Goal: Transaction & Acquisition: Purchase product/service

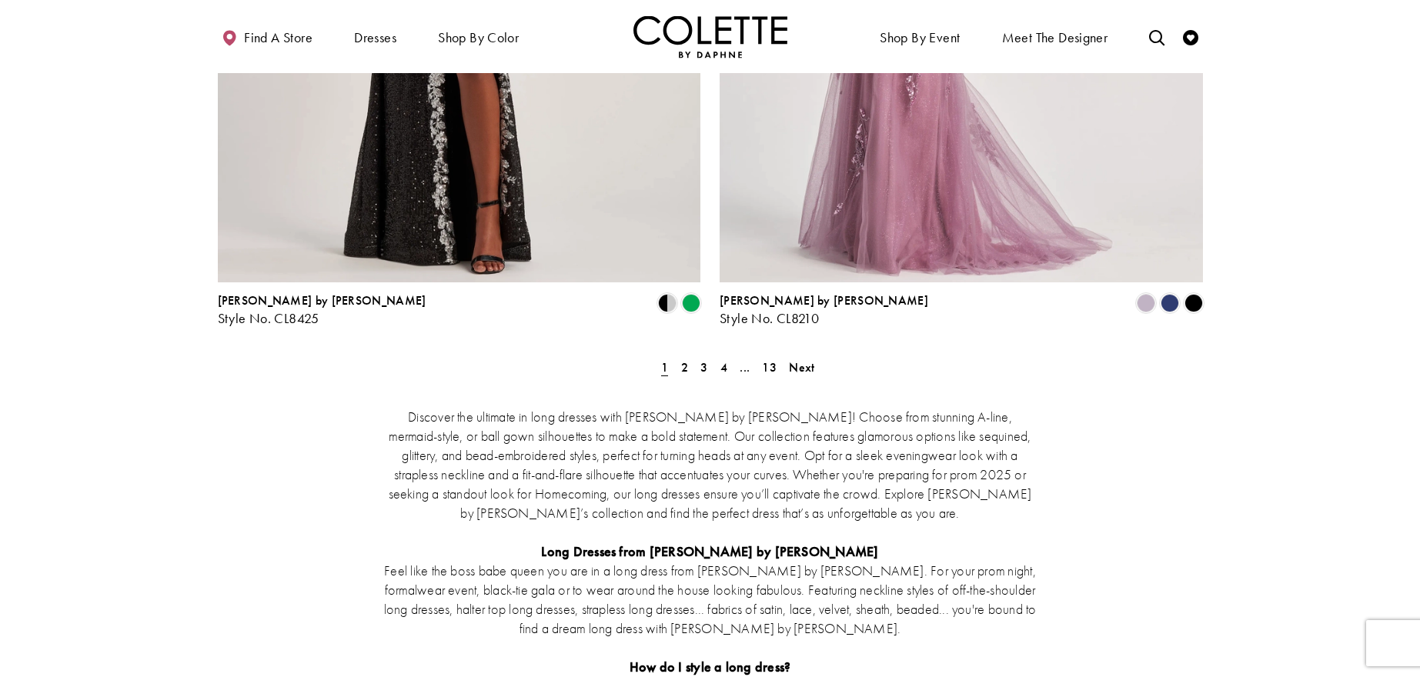
scroll to position [2845, 0]
click at [803, 361] on span "Next" at bounding box center [801, 369] width 25 height 16
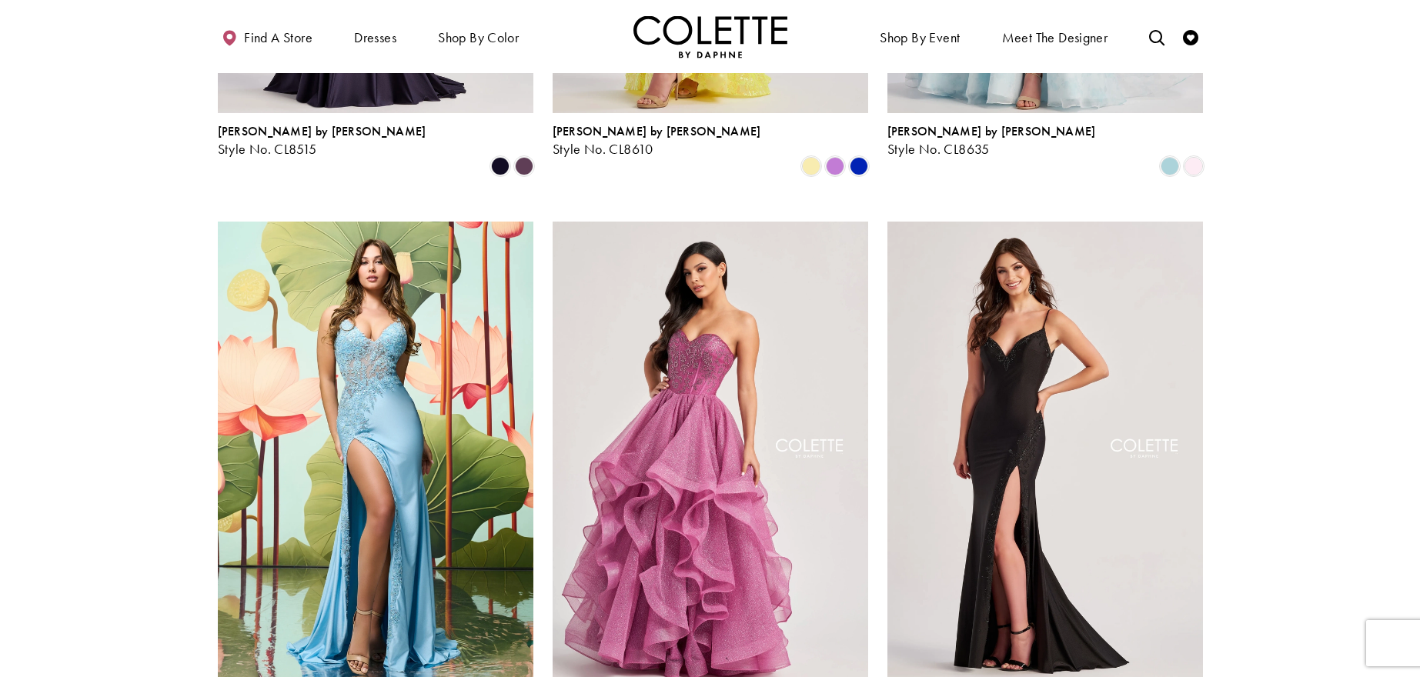
scroll to position [1662, 0]
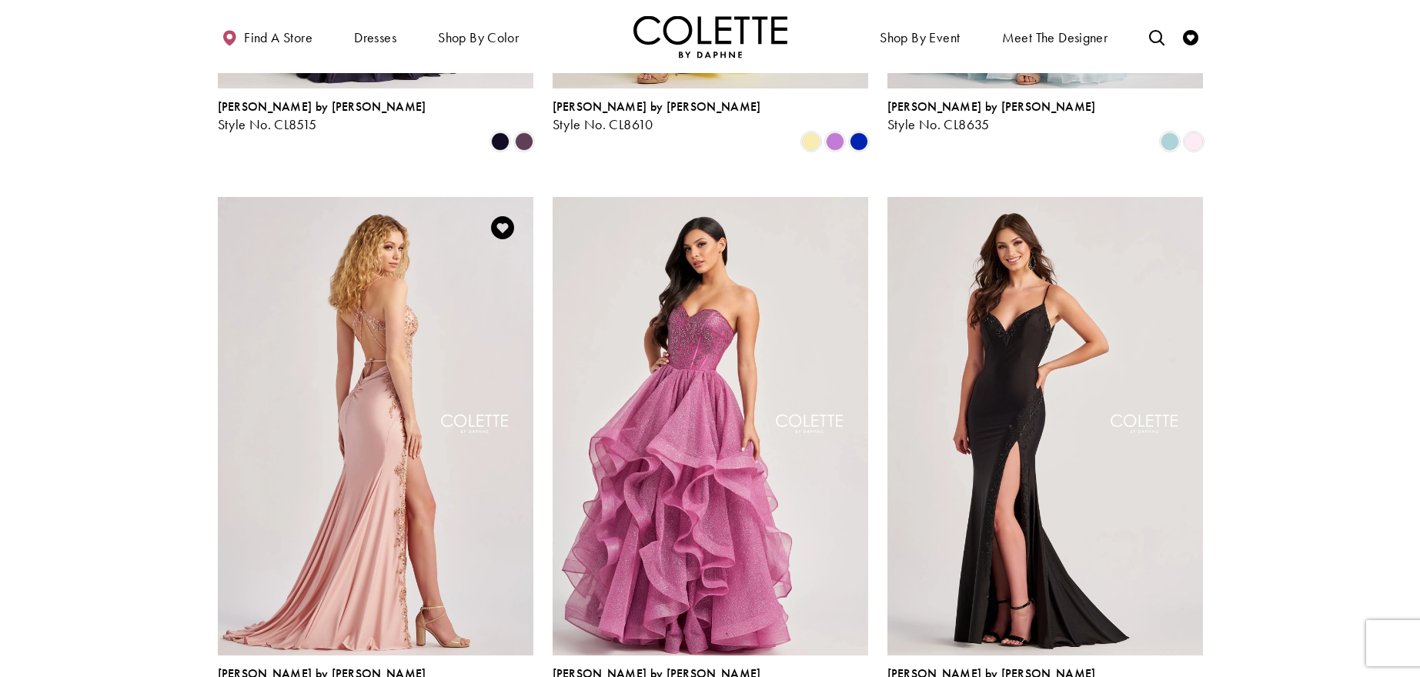
click at [396, 288] on img "Visit Colette by Daphne Style No. CL8535 Page" at bounding box center [376, 426] width 316 height 459
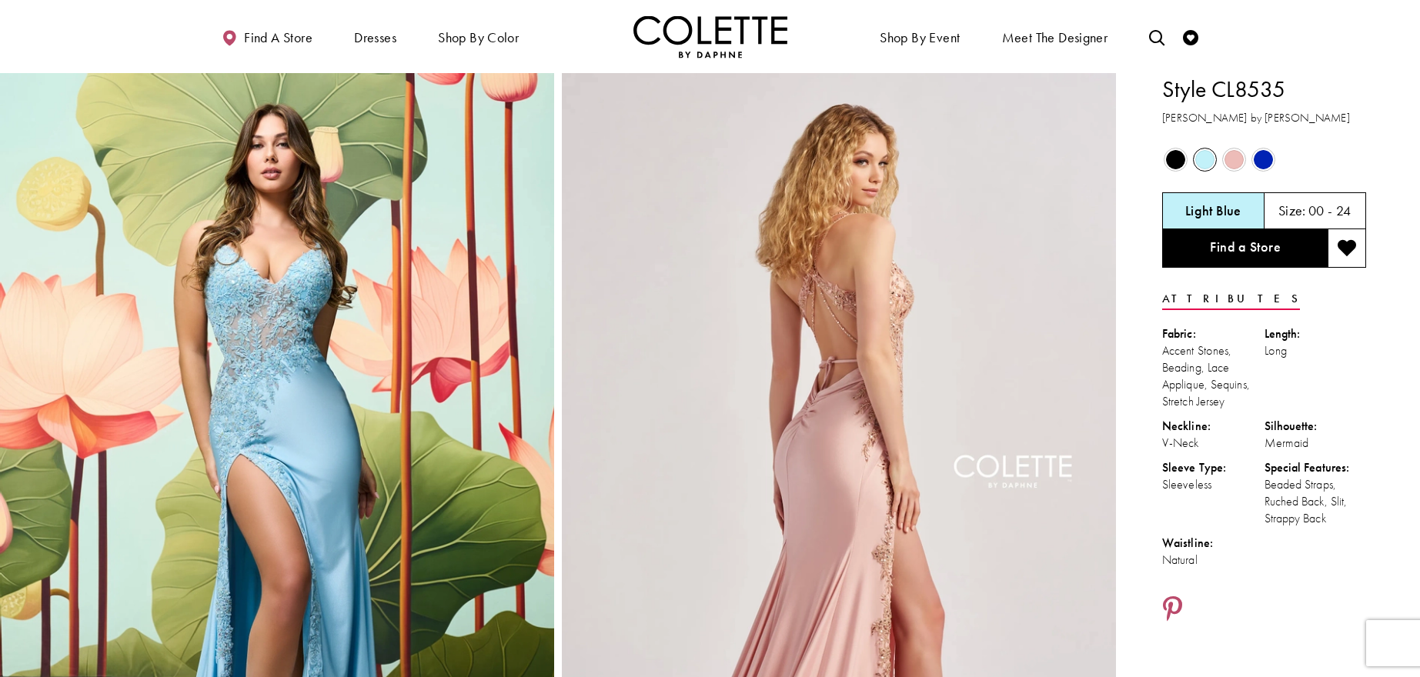
click at [1178, 158] on span "Product color controls state depends on size chosen" at bounding box center [1175, 159] width 19 height 19
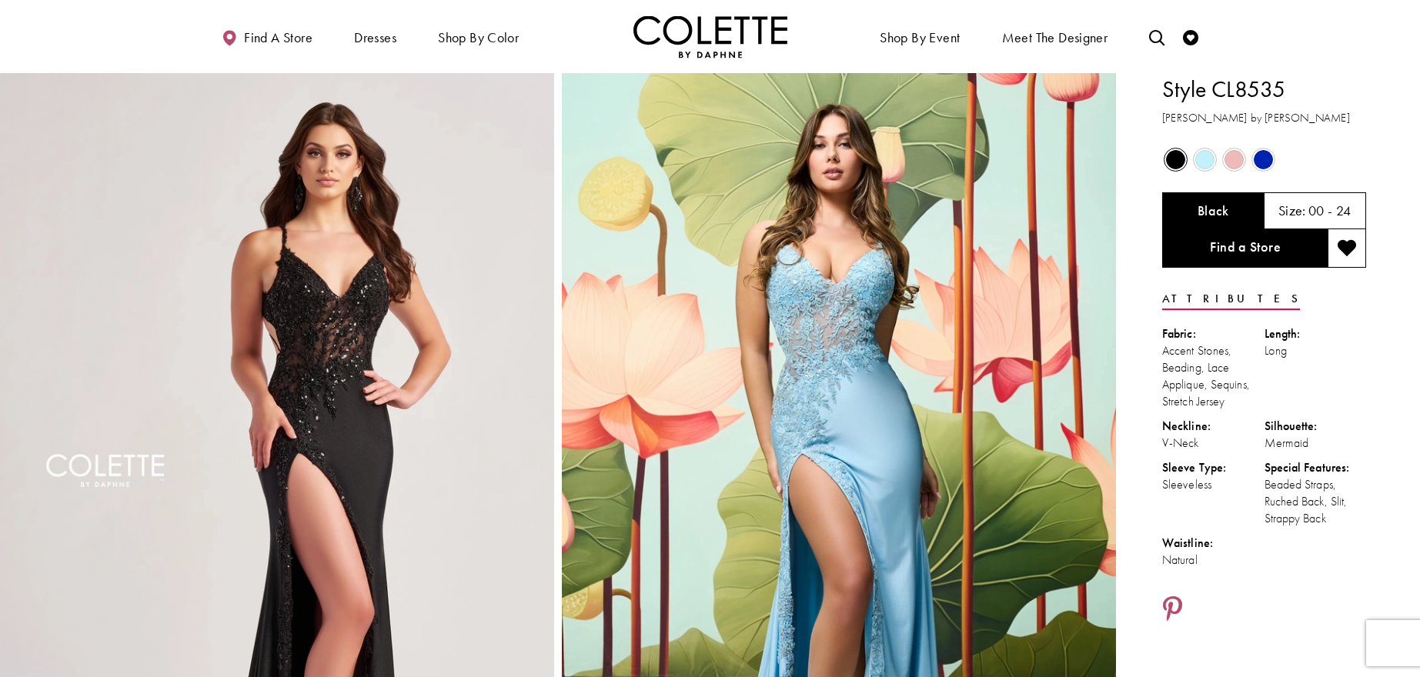
click at [1228, 157] on span "Product color controls state depends on size chosen" at bounding box center [1234, 159] width 19 height 19
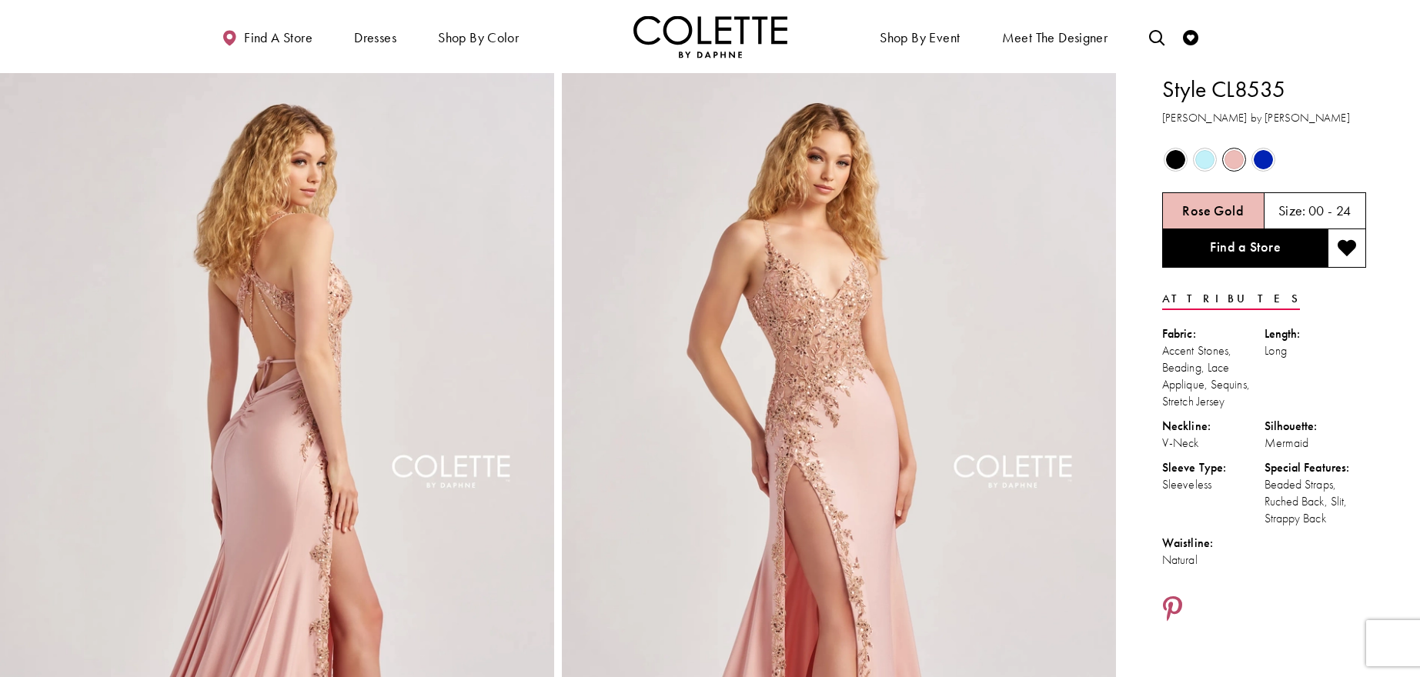
click at [1257, 160] on span "Product color controls state depends on size chosen" at bounding box center [1263, 159] width 19 height 19
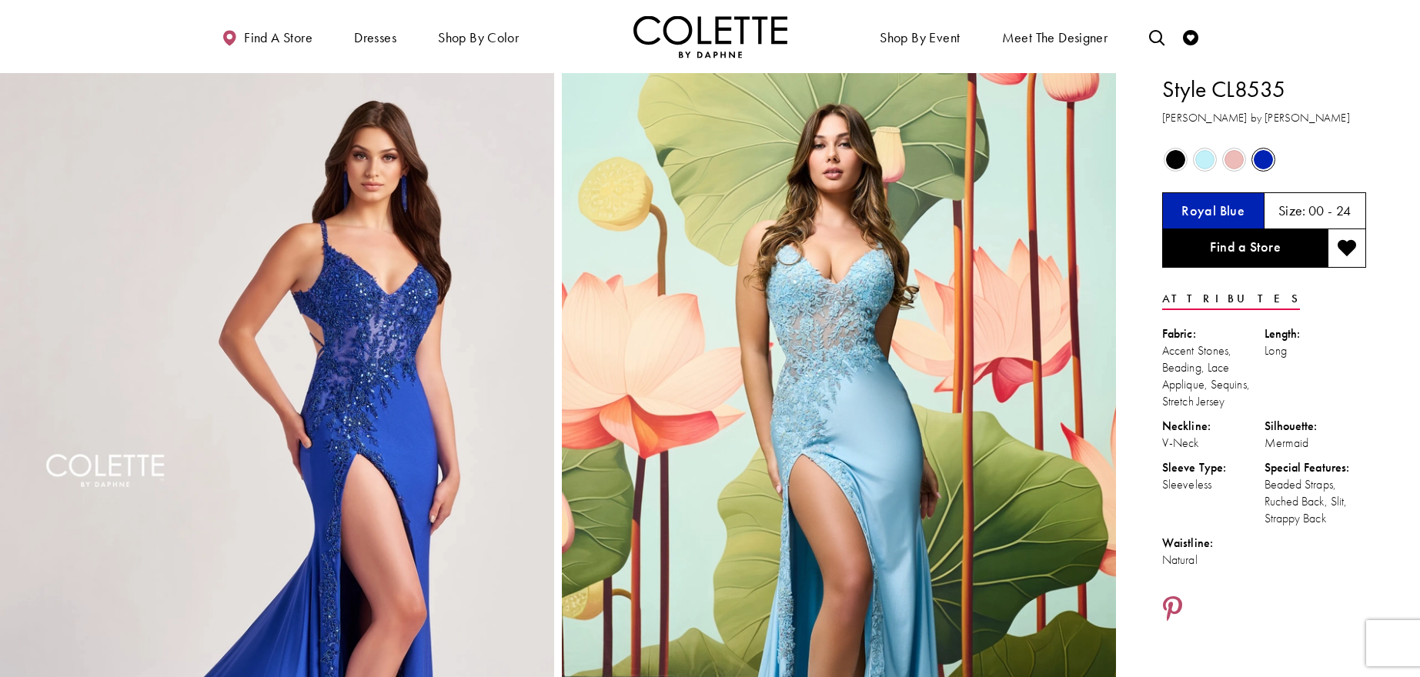
click at [1205, 161] on span "Product color controls state depends on size chosen" at bounding box center [1204, 159] width 19 height 19
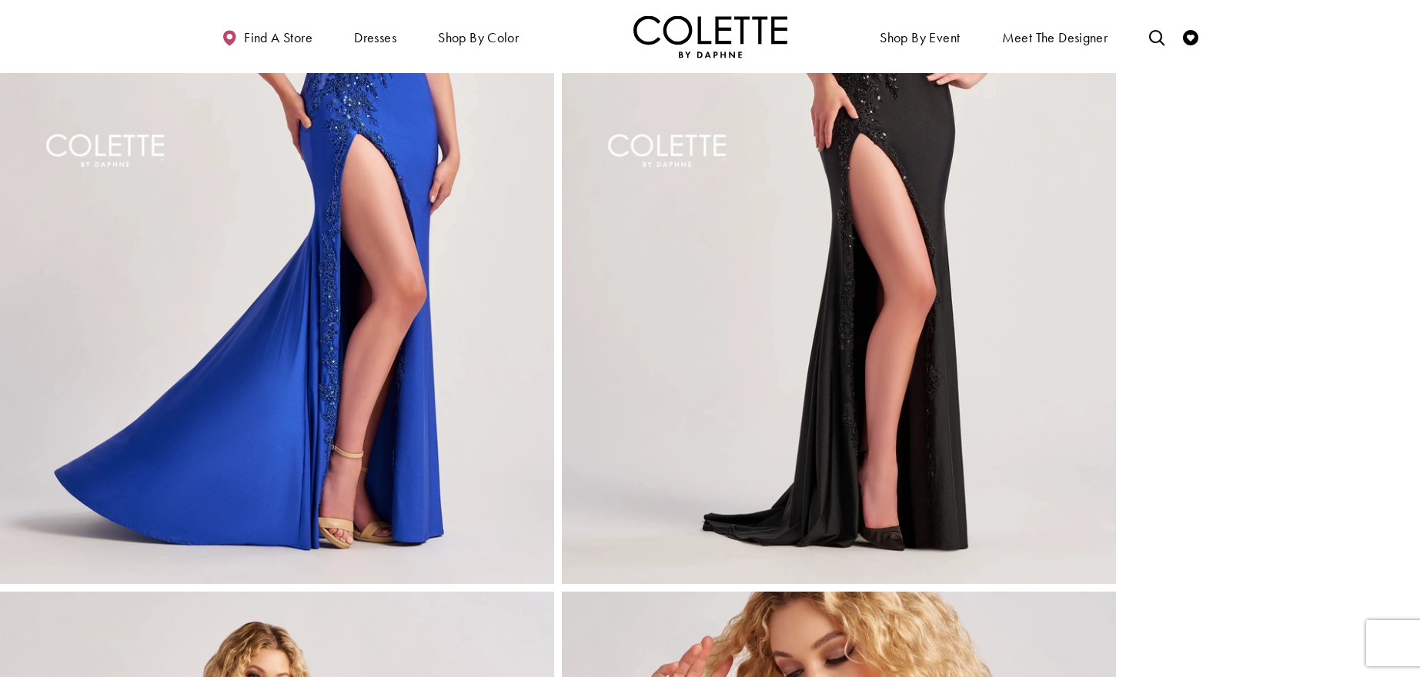
scroll to position [2000, 0]
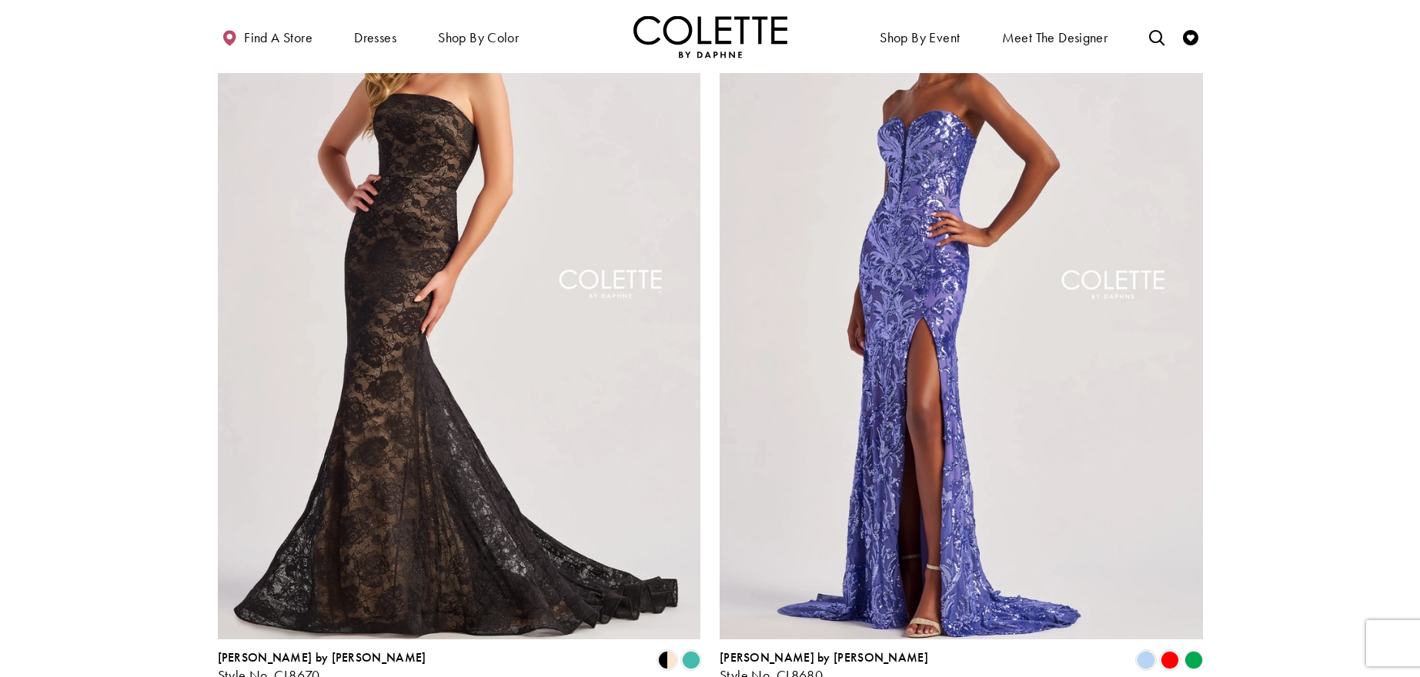
scroll to position [2846, 0]
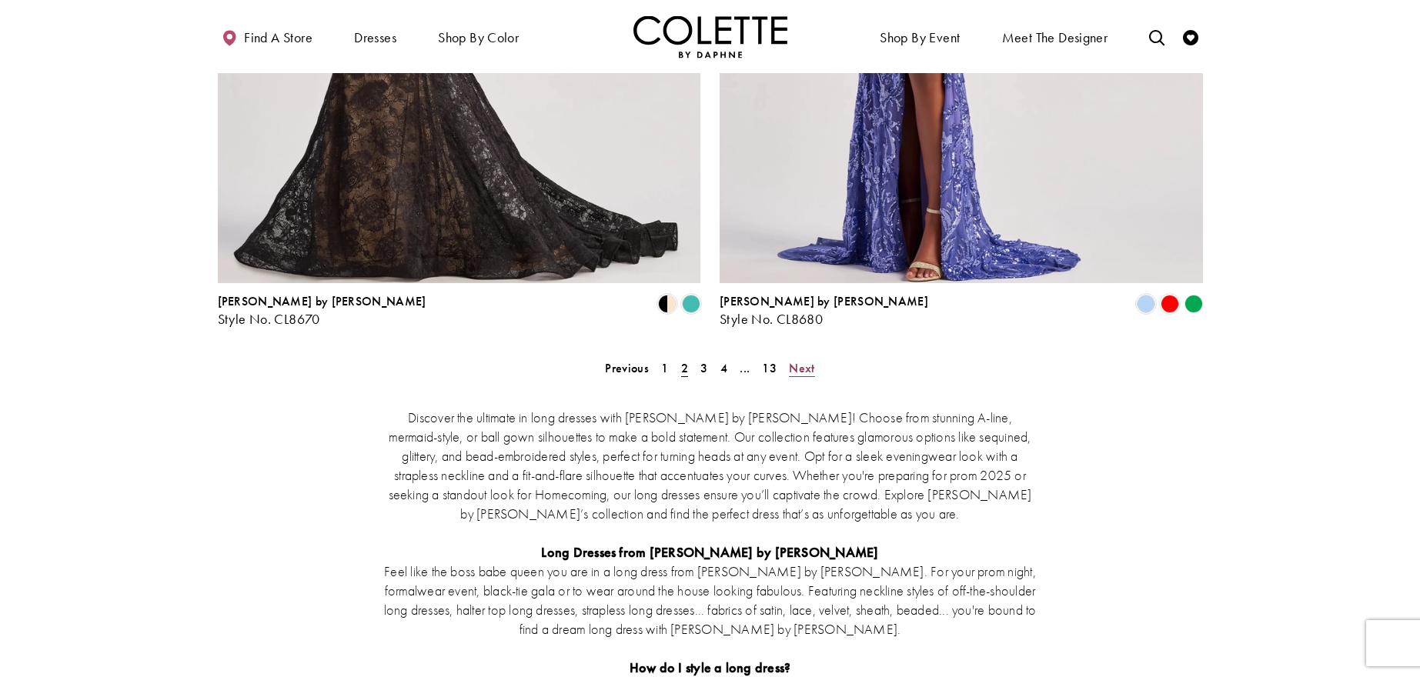
click at [797, 360] on span "Next" at bounding box center [801, 368] width 25 height 16
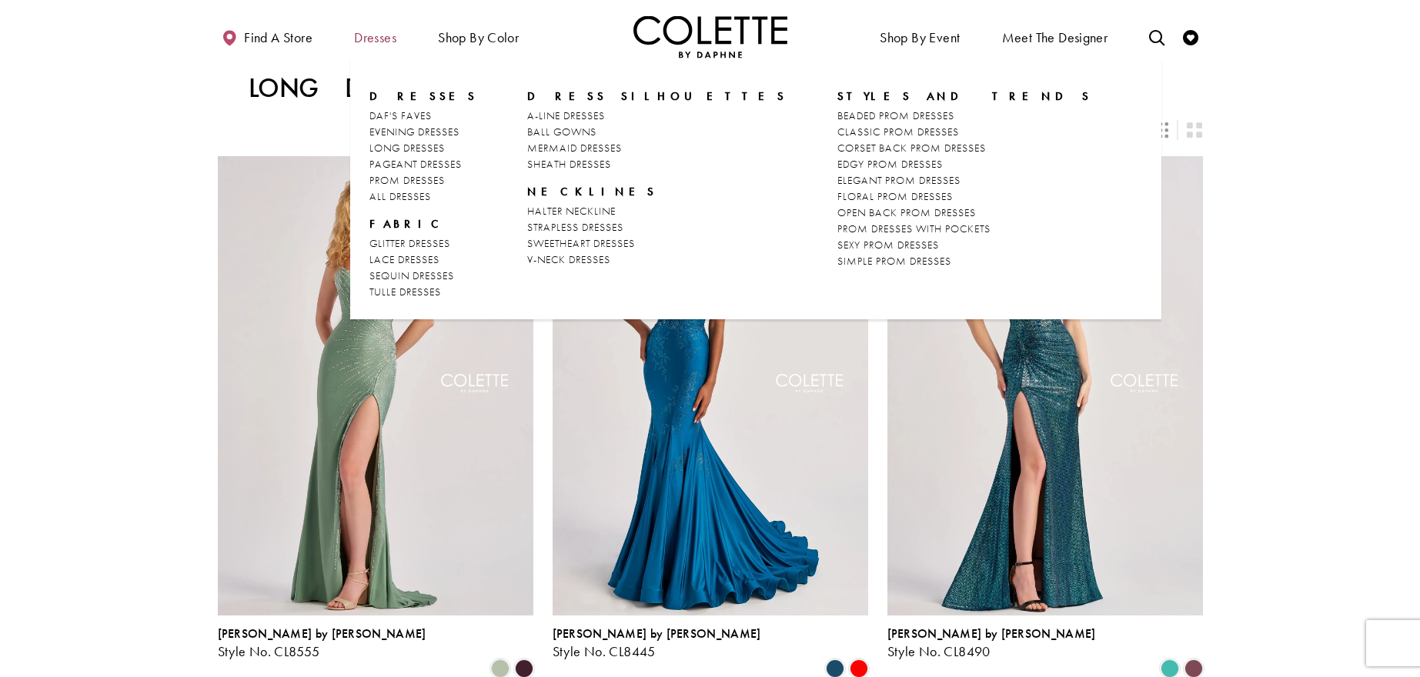
click at [378, 36] on span "Dresses" at bounding box center [375, 37] width 42 height 15
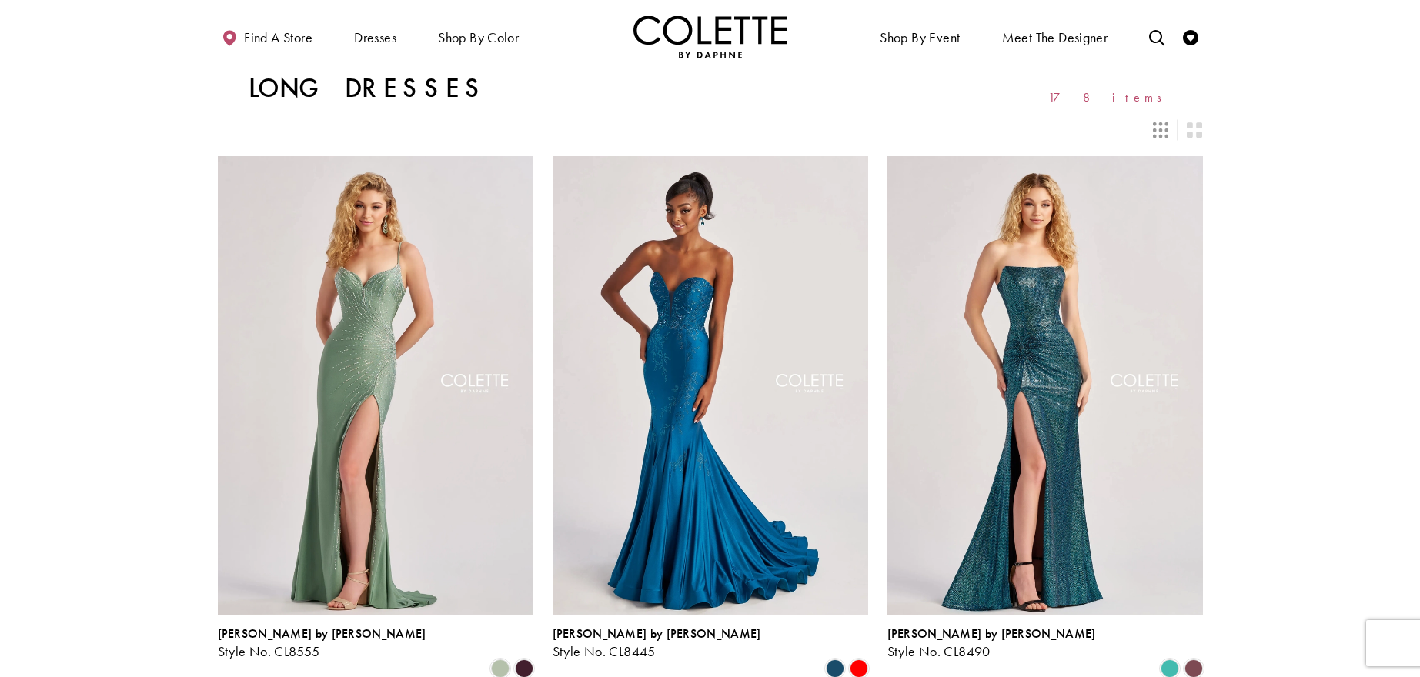
click at [694, 36] on img "Visit Home Page" at bounding box center [710, 36] width 154 height 42
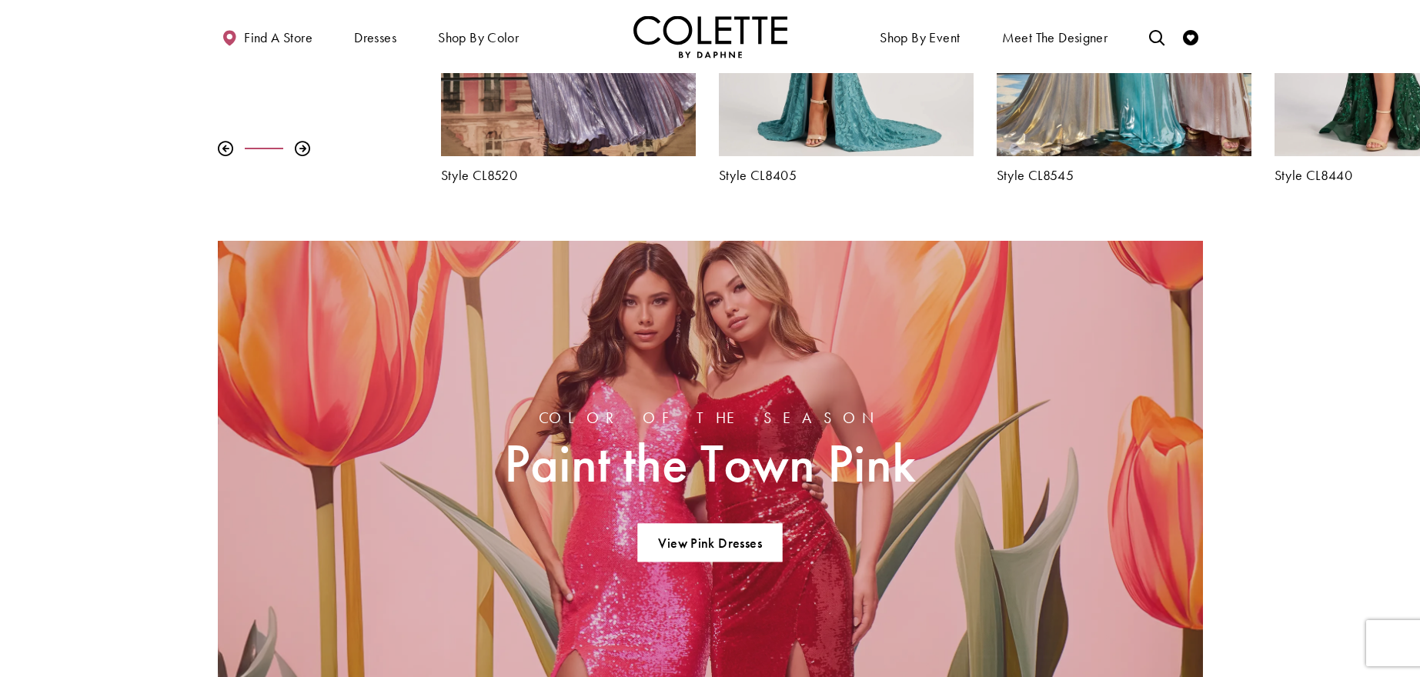
scroll to position [1478, 0]
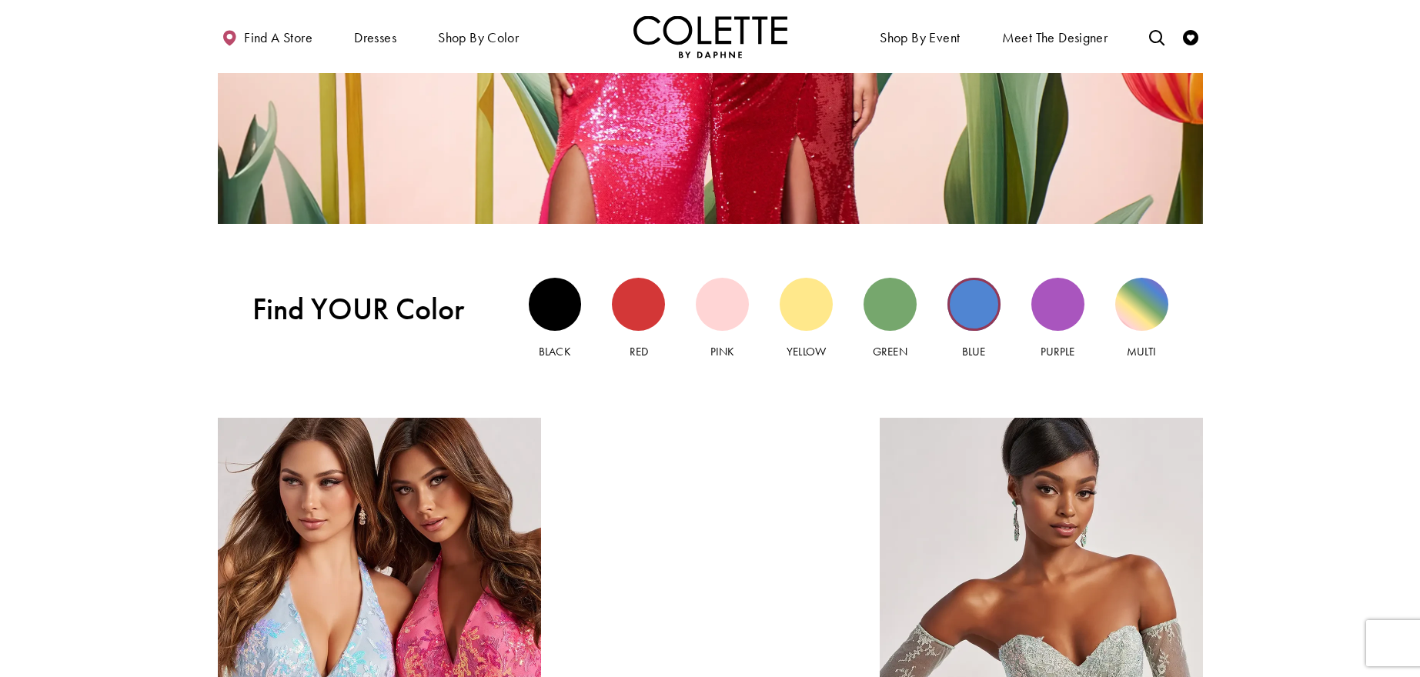
click at [961, 297] on div "Blue view" at bounding box center [974, 304] width 53 height 53
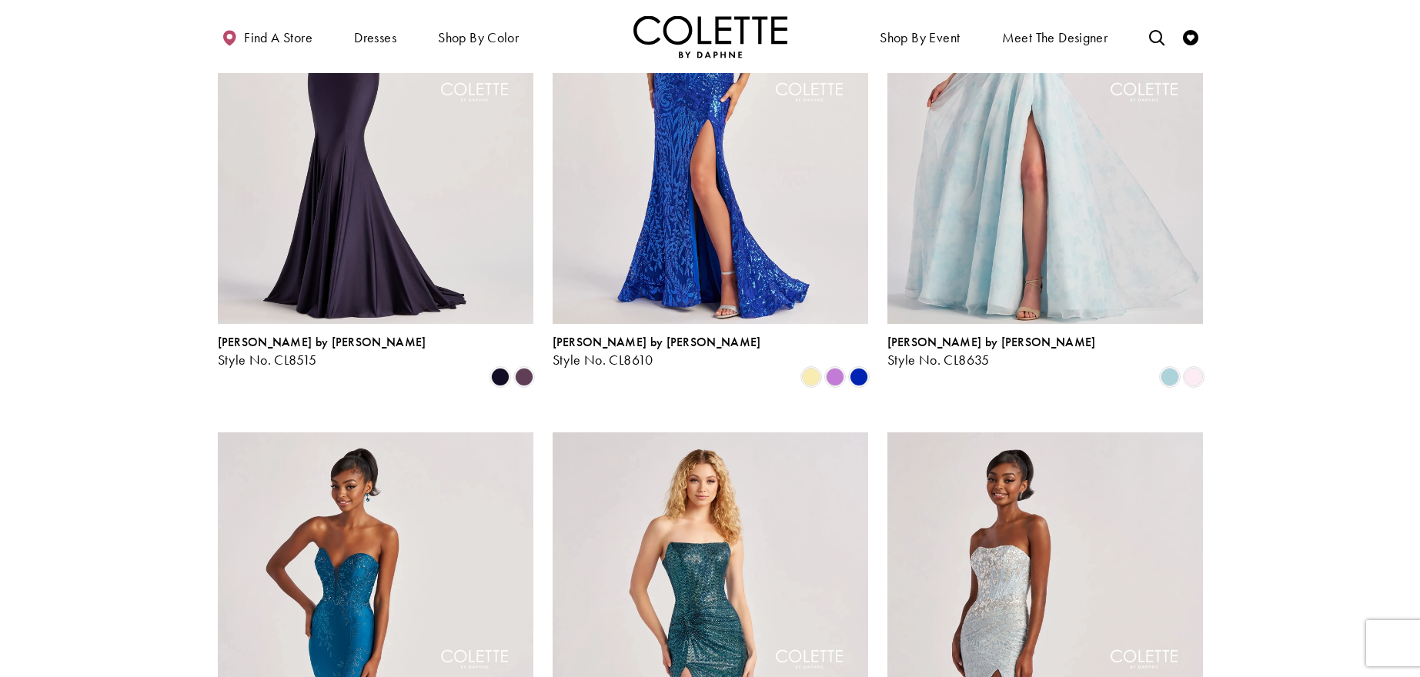
scroll to position [1467, 0]
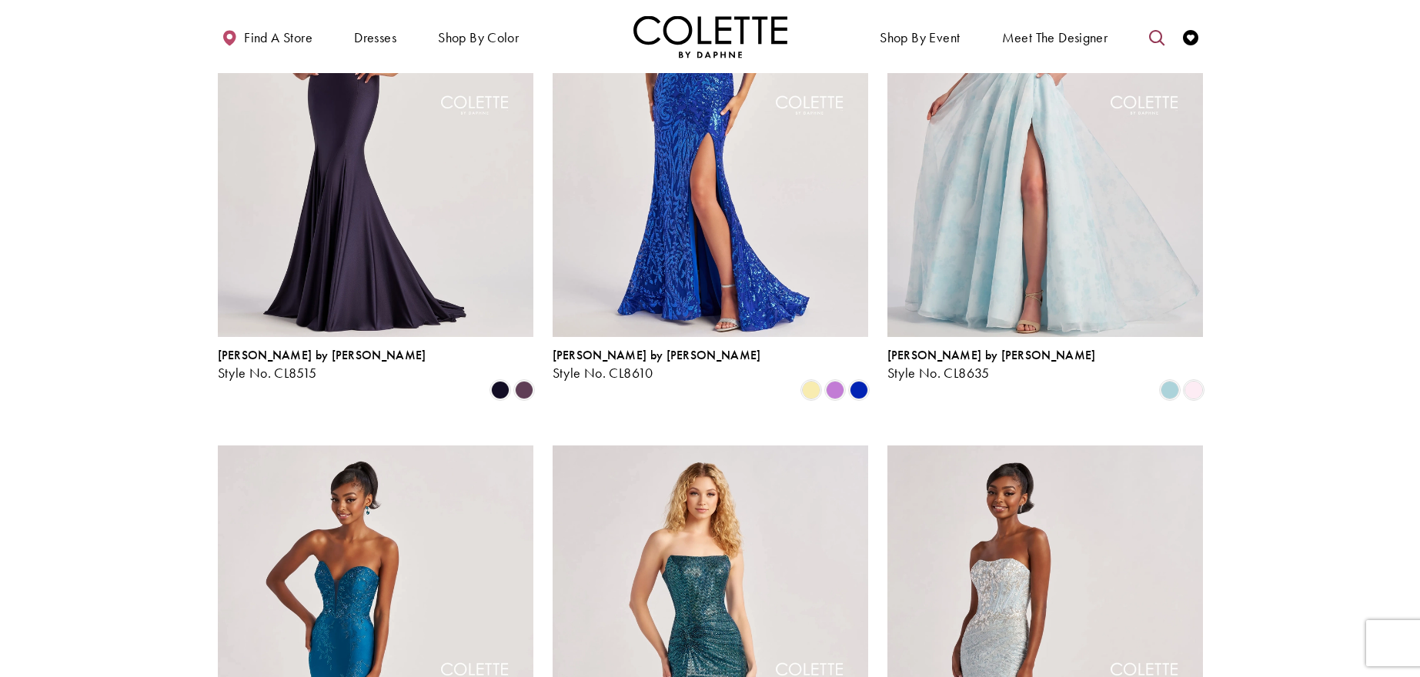
click at [1155, 38] on icon "Toggle search" at bounding box center [1156, 37] width 15 height 15
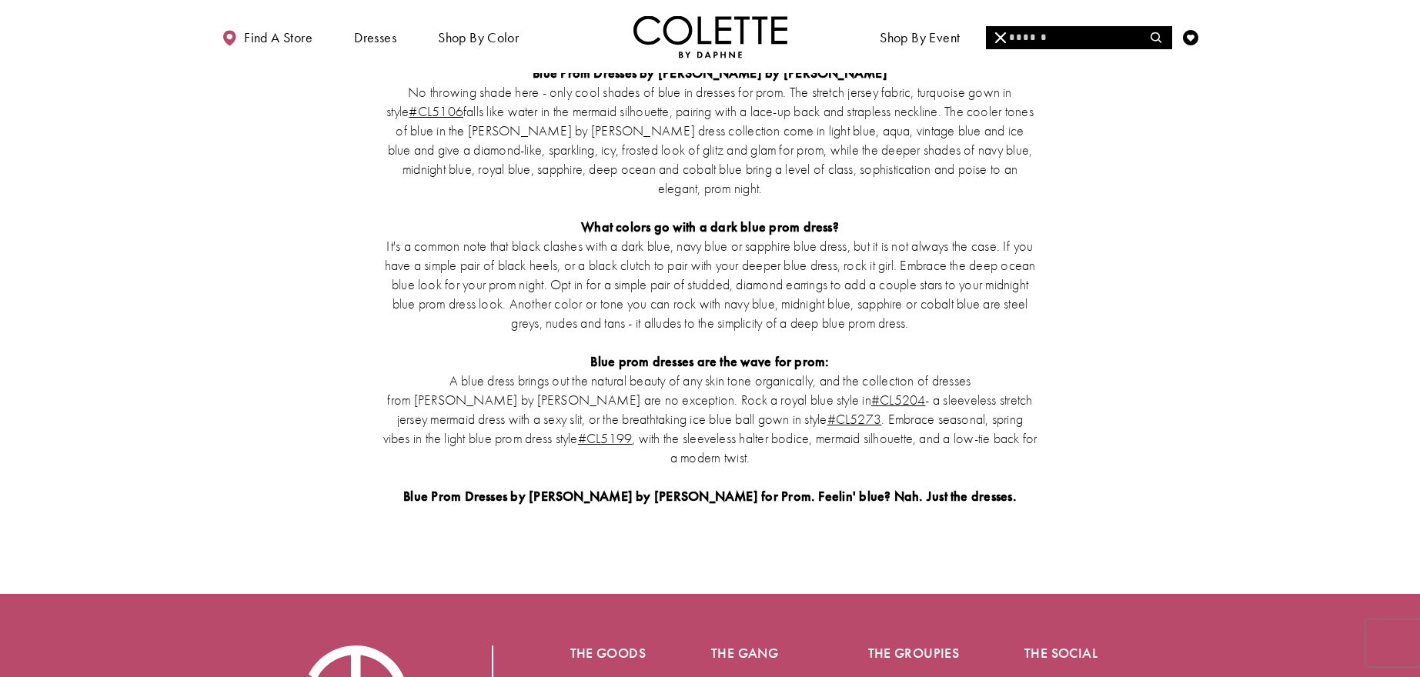
scroll to position [2812, 0]
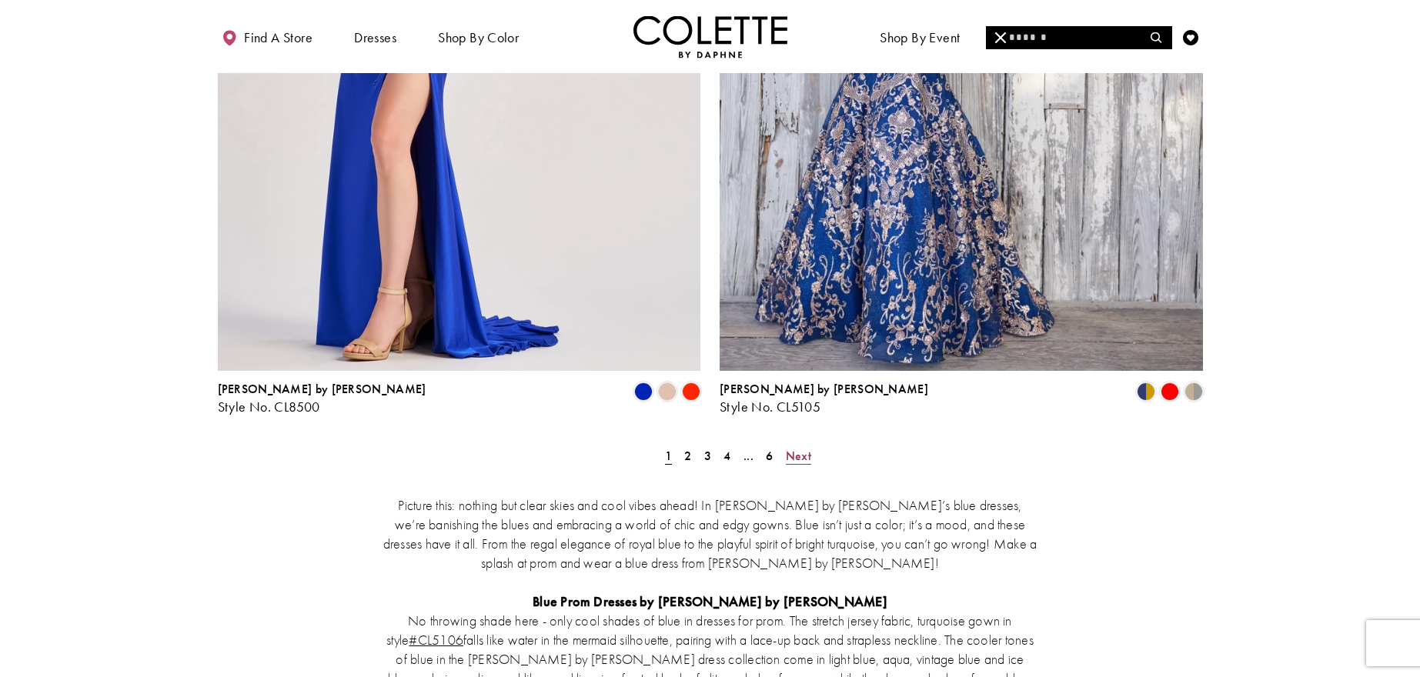
click at [798, 448] on span "Next" at bounding box center [798, 456] width 25 height 16
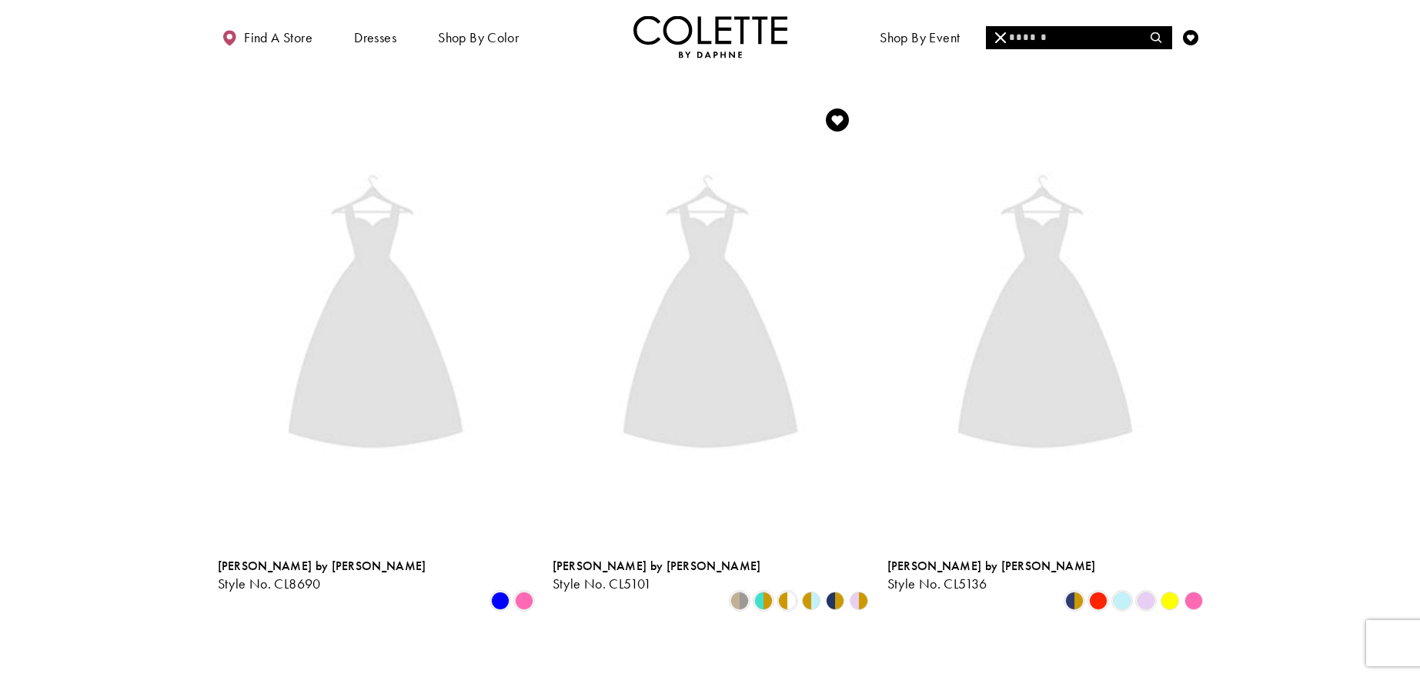
scroll to position [83, 0]
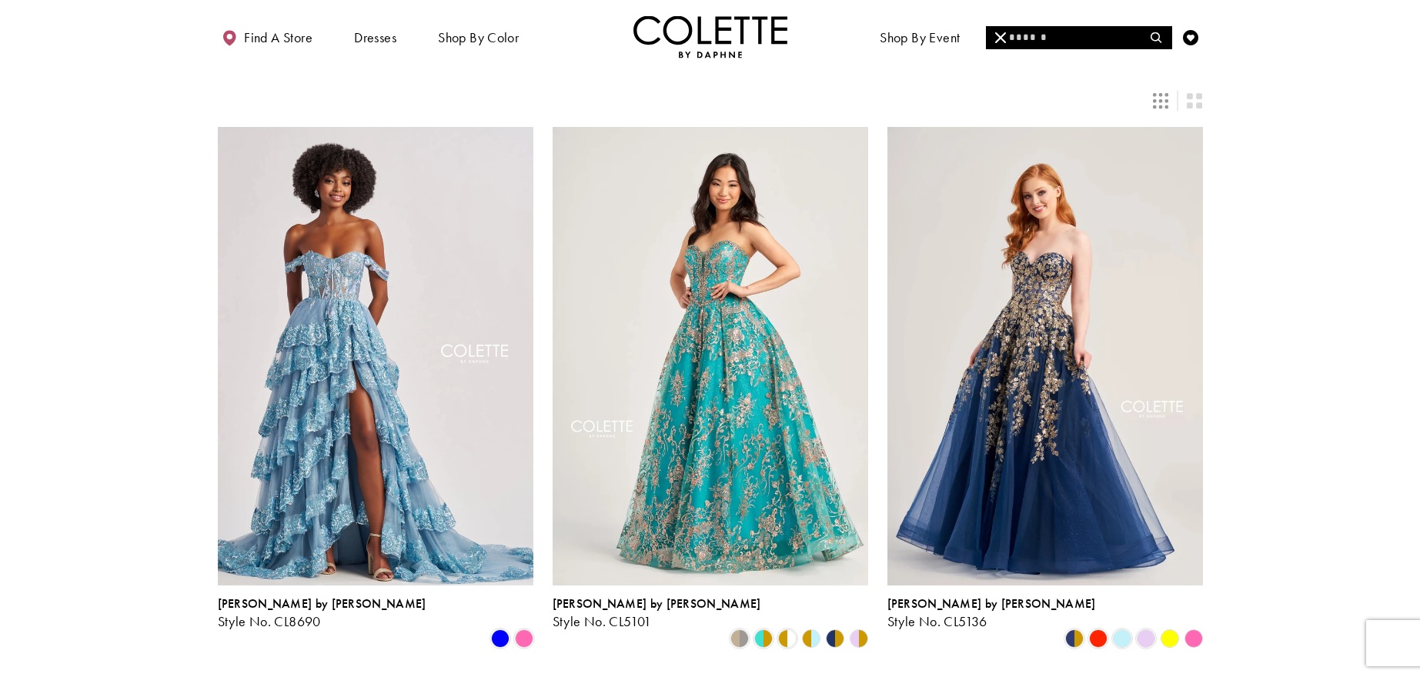
click at [1093, 34] on input "Search" at bounding box center [1079, 37] width 186 height 23
type input "******"
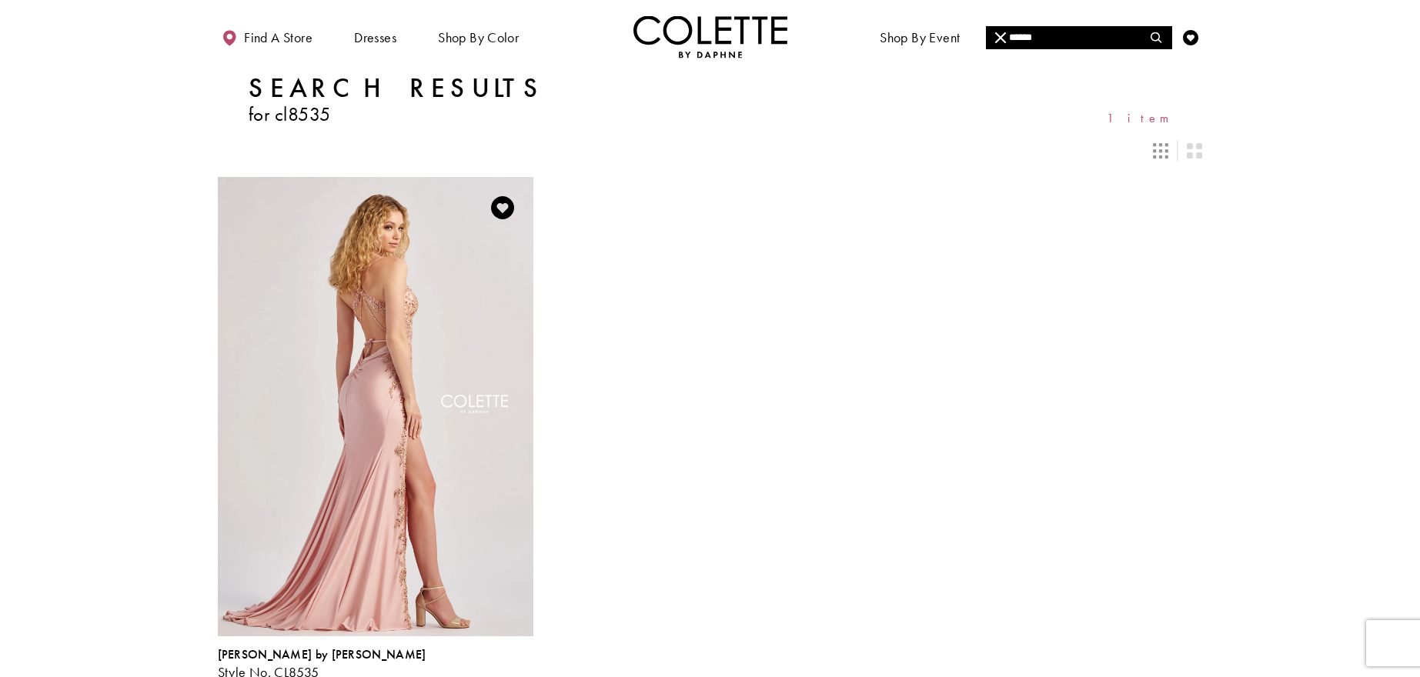
click at [377, 333] on img "Visit Colette by Daphne Style No. CL8535 Page" at bounding box center [376, 406] width 316 height 459
